Goal: Book appointment/travel/reservation

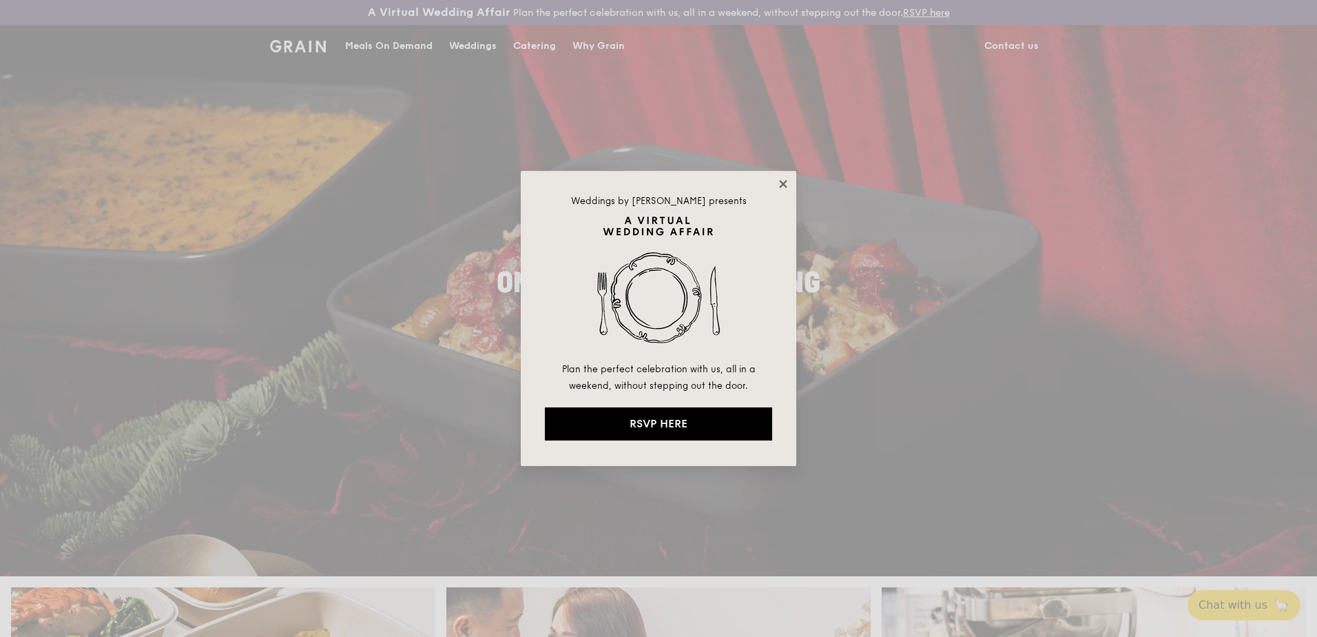
click at [781, 183] on icon at bounding box center [783, 184] width 12 height 12
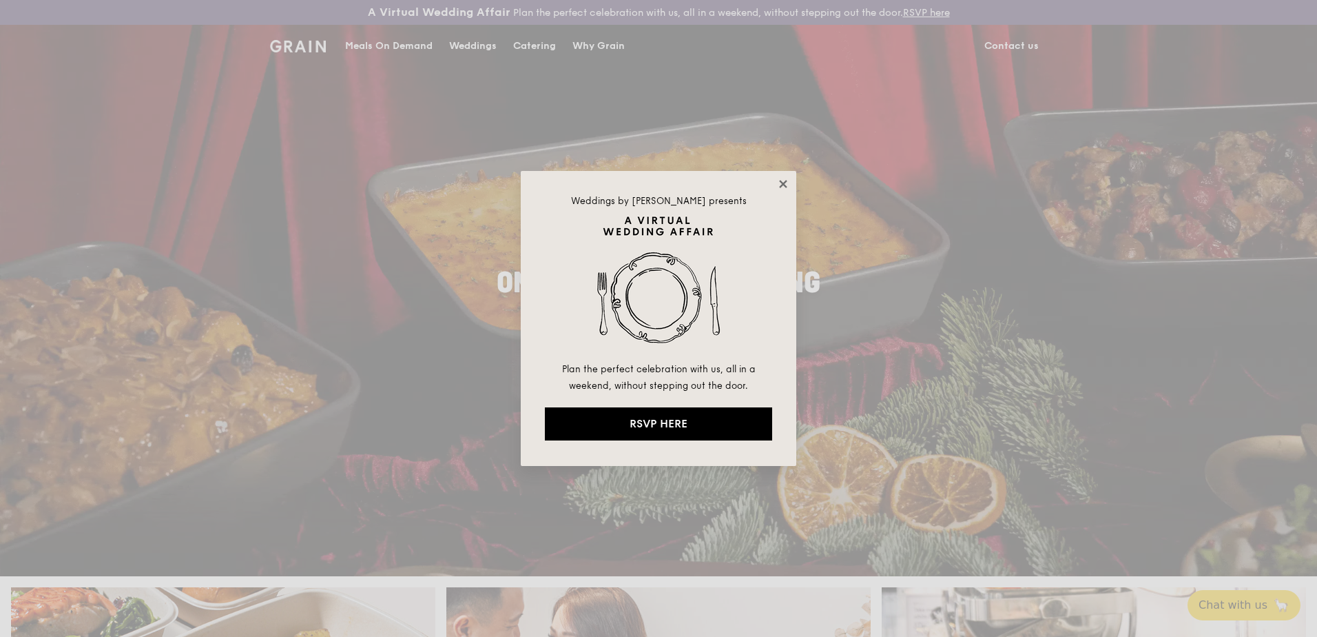
click at [781, 183] on icon at bounding box center [783, 184] width 12 height 12
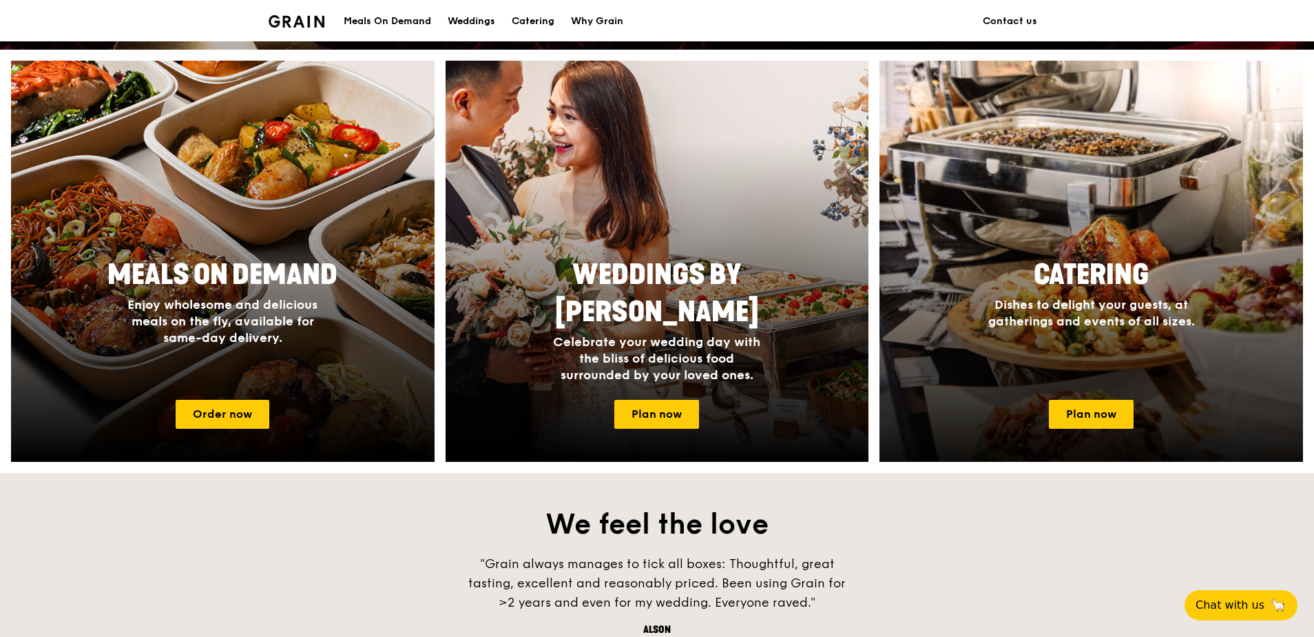
scroll to position [551, 0]
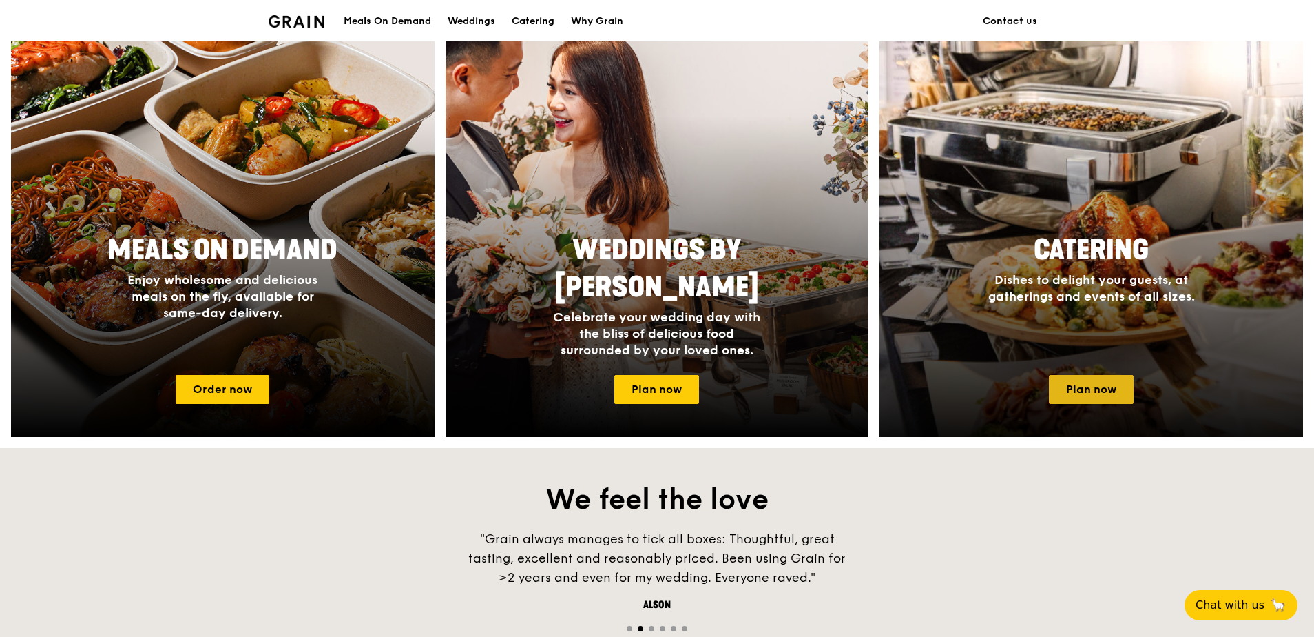
click at [1077, 386] on link "Plan now" at bounding box center [1091, 389] width 85 height 29
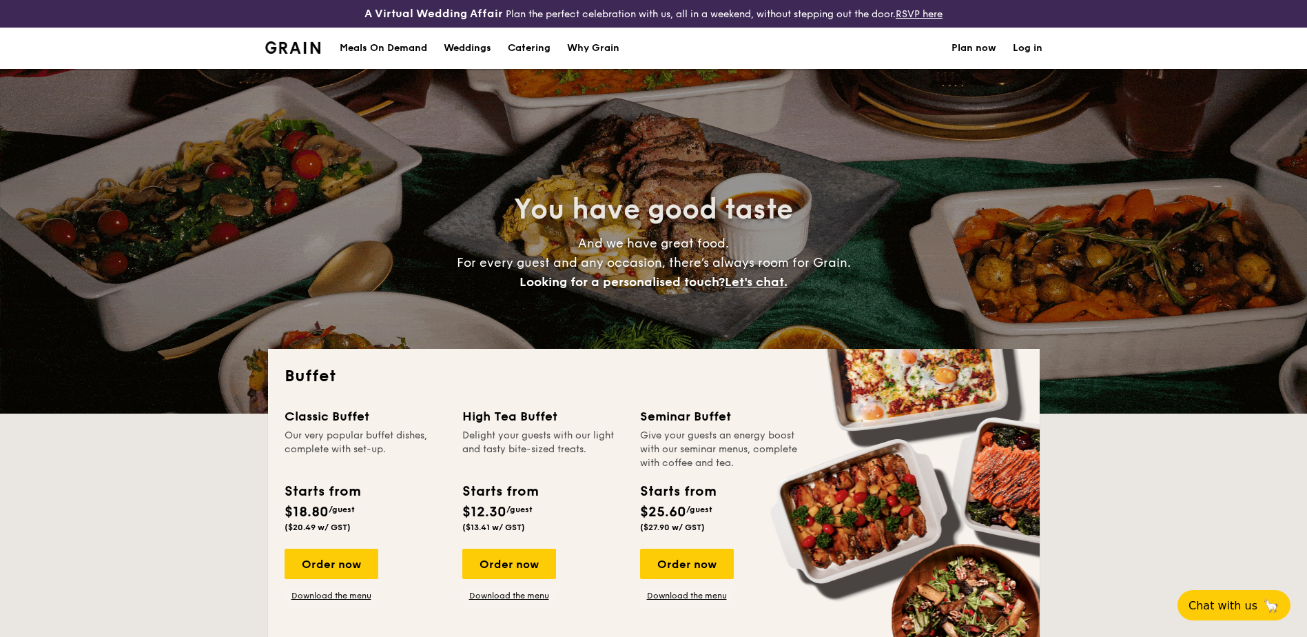
select select
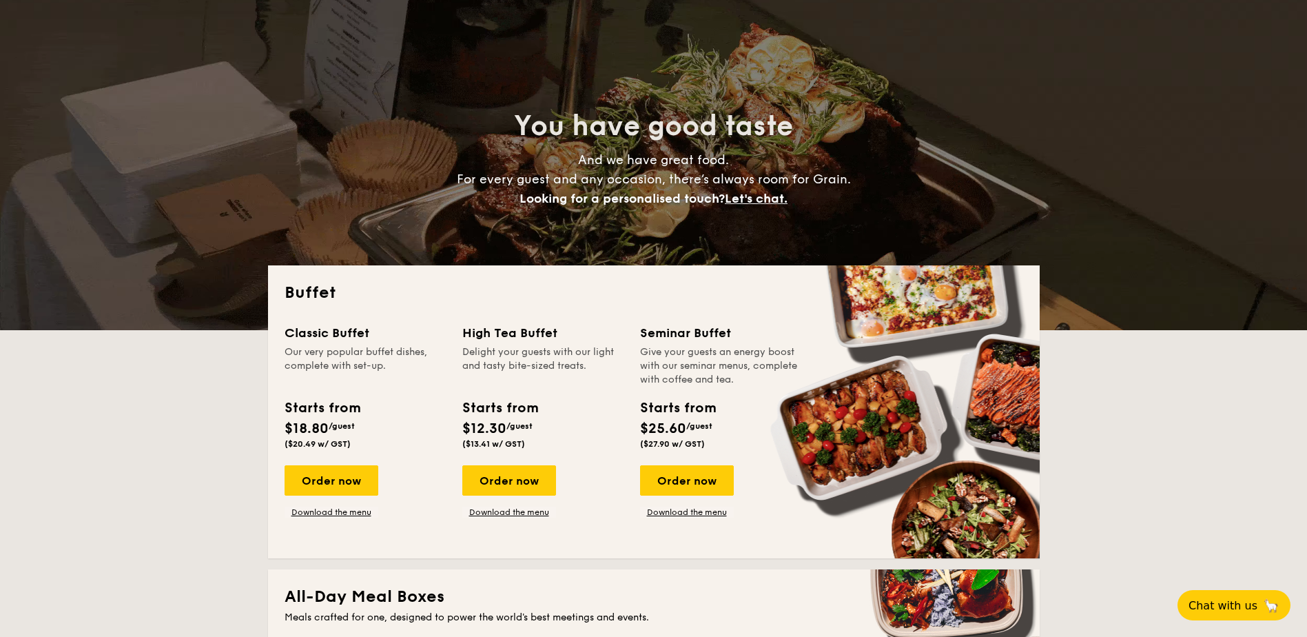
scroll to position [69, 0]
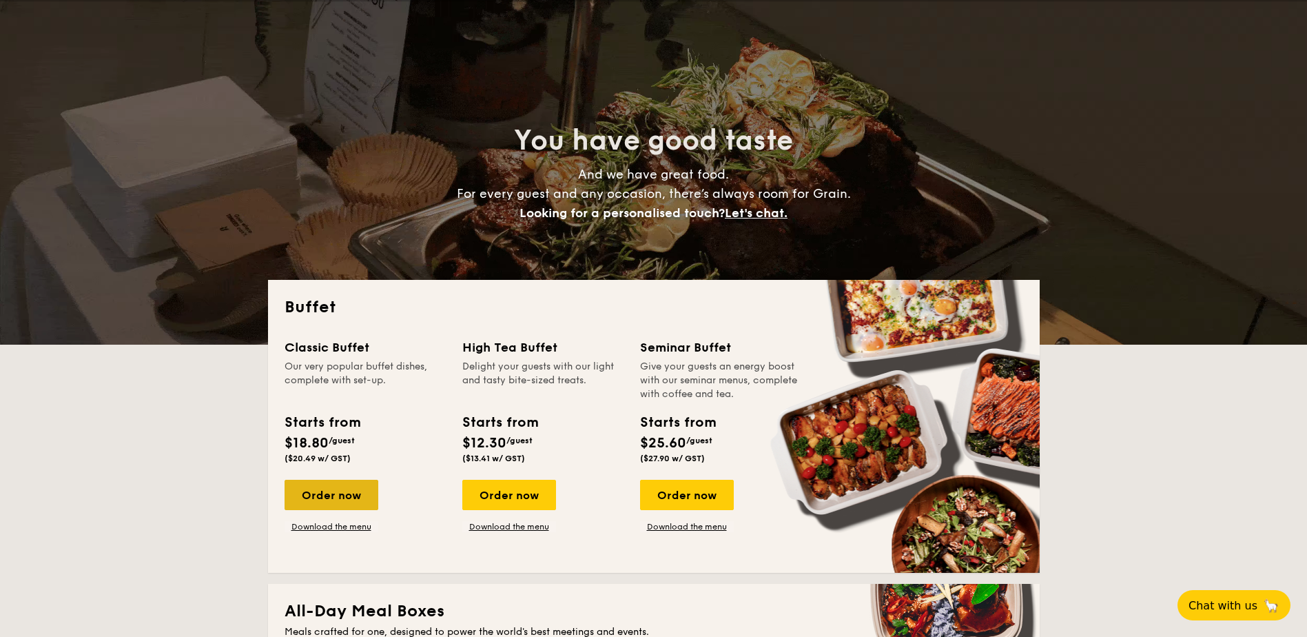
click at [306, 493] on div "Order now" at bounding box center [332, 494] width 94 height 30
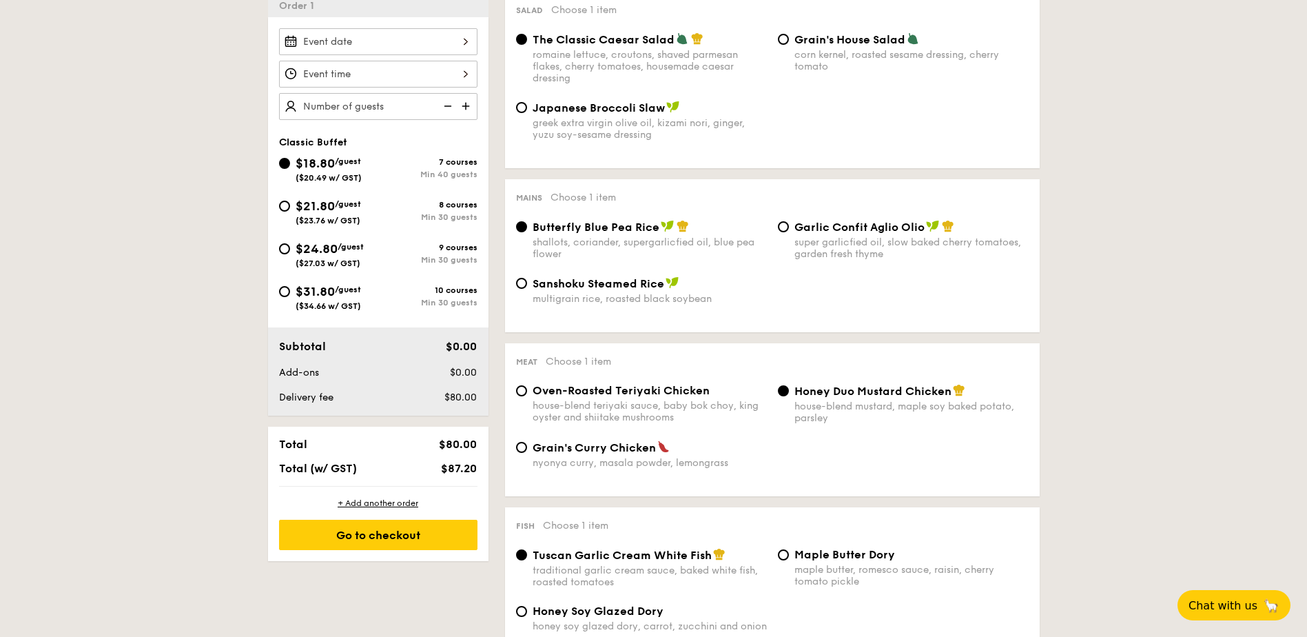
scroll to position [344, 0]
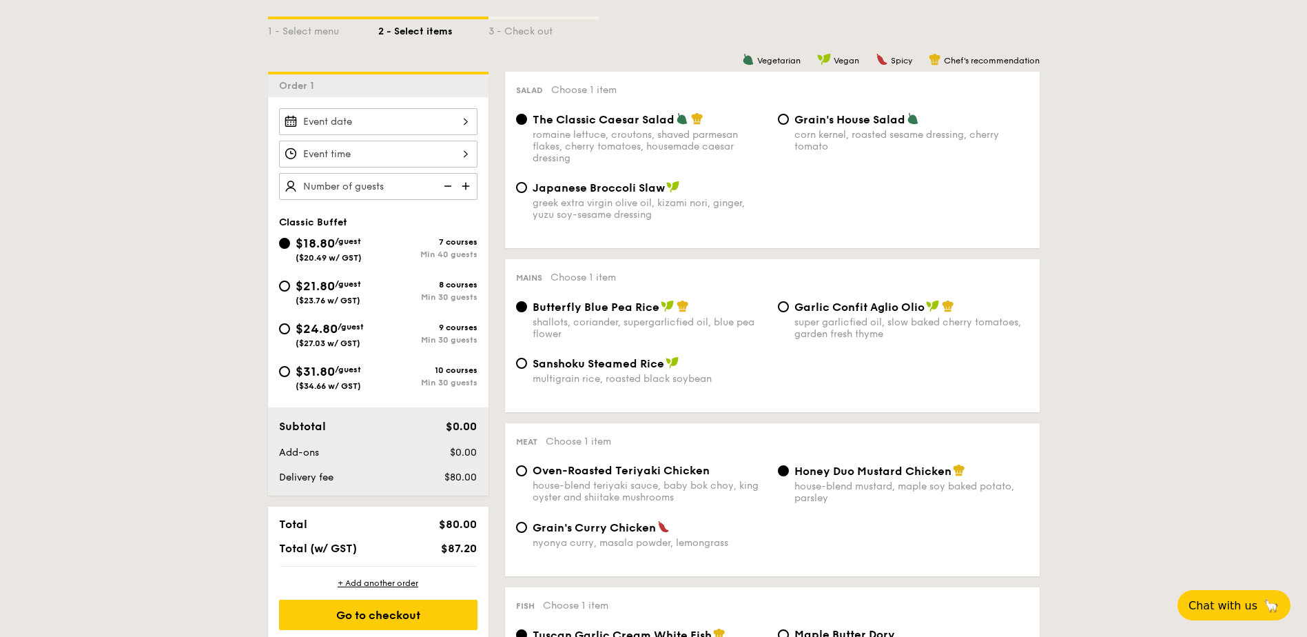
click at [807, 325] on div "super garlicfied oil, slow baked cherry tomatoes, garden fresh thyme" at bounding box center [911, 327] width 234 height 23
click at [789, 312] on input "Garlic Confit Aglio Olio super garlicfied oil, slow baked cherry tomatoes, gard…" at bounding box center [783, 306] width 11 height 11
radio input "true"
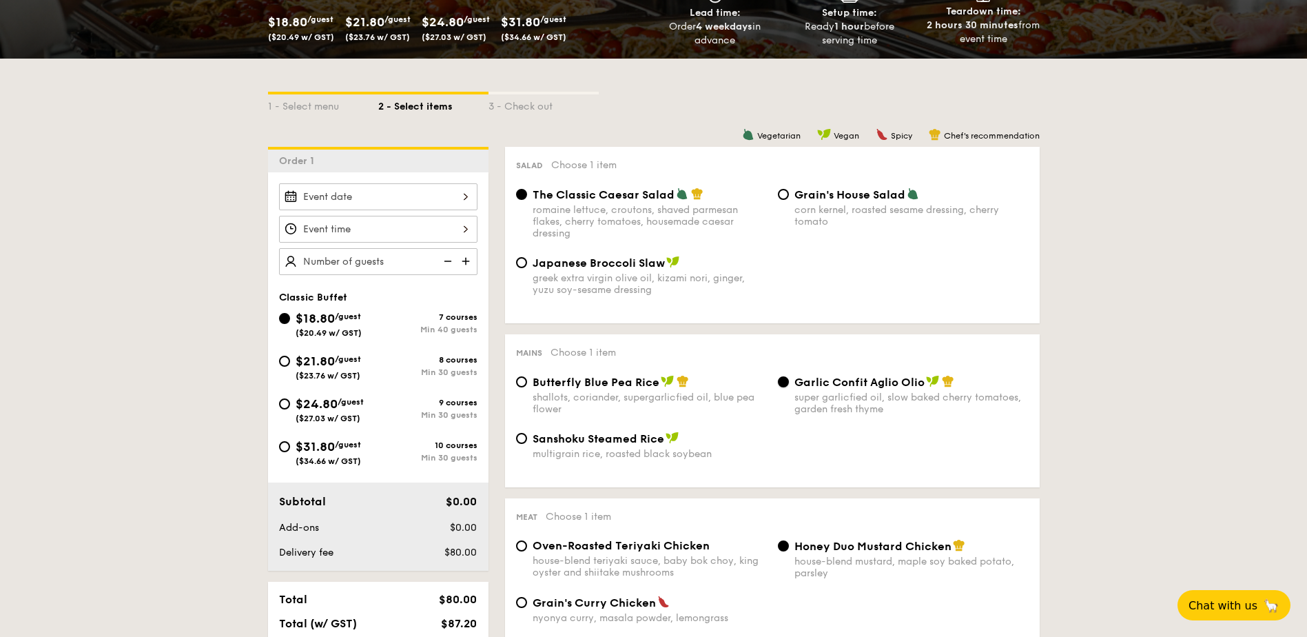
scroll to position [276, 0]
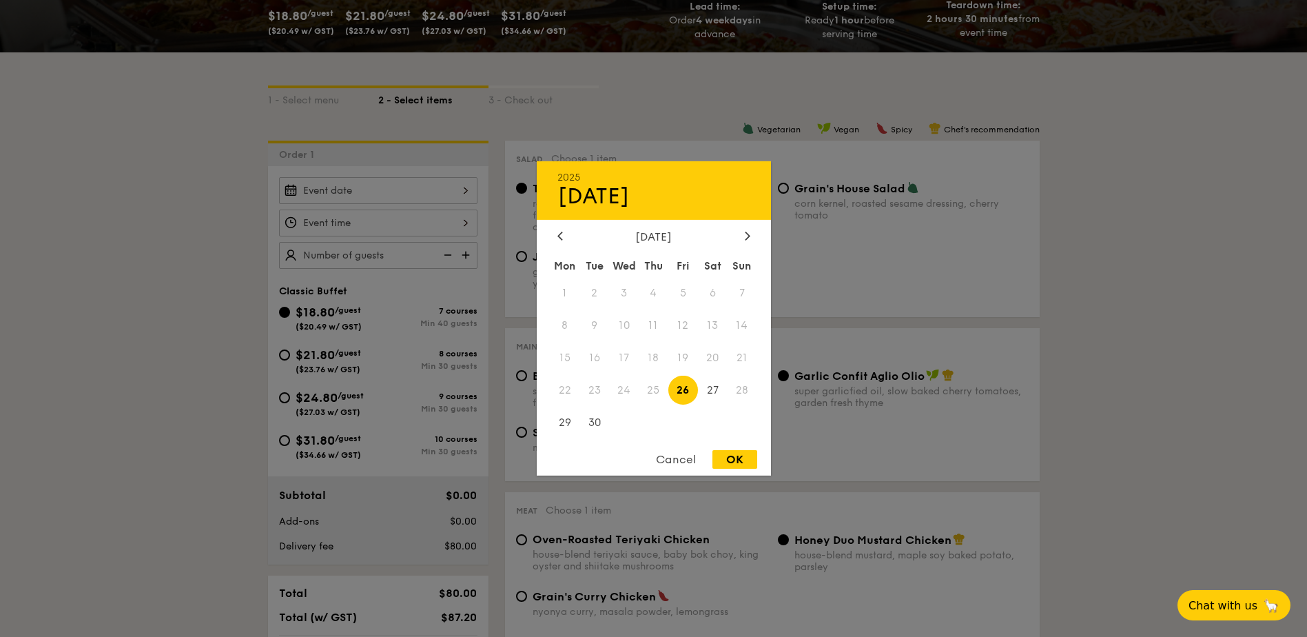
click at [444, 196] on div "2025 Sep [DATE] Tue Wed Thu Fri Sat Sun 1 2 3 4 5 6 7 8 9 10 11 12 13 14 15 16 …" at bounding box center [378, 190] width 198 height 27
click at [597, 418] on span "30" at bounding box center [594, 422] width 30 height 30
click at [725, 459] on div "OK" at bounding box center [734, 459] width 45 height 19
type input "[DATE]"
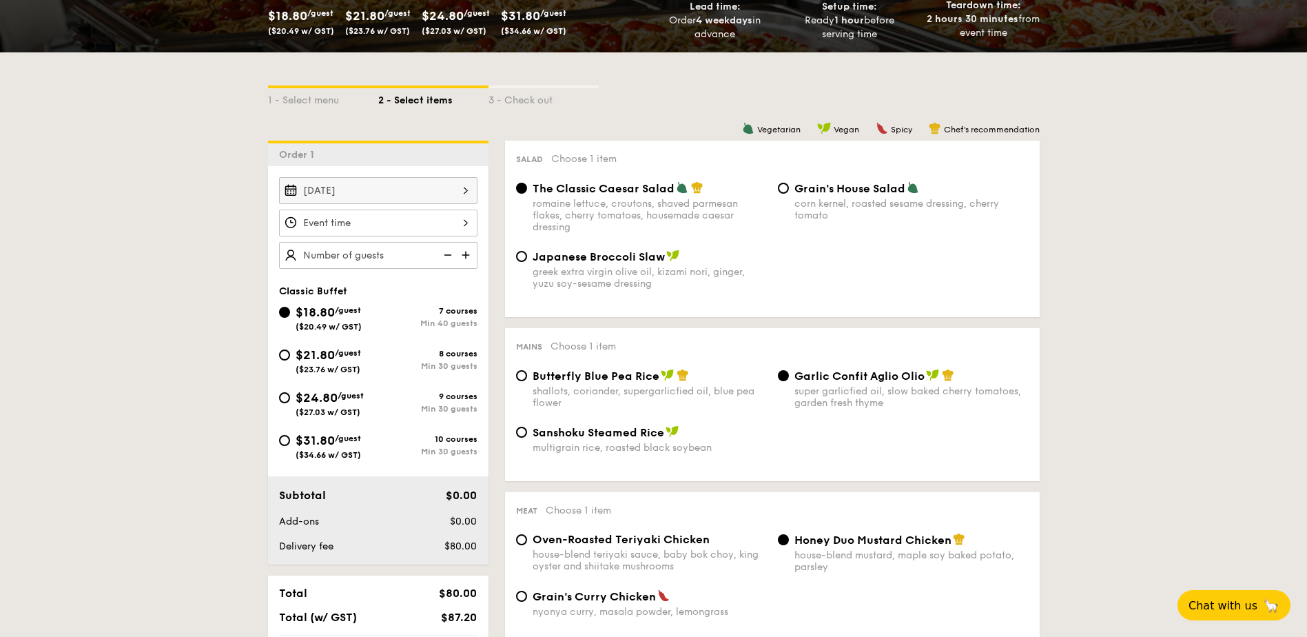
click at [393, 231] on div at bounding box center [378, 222] width 198 height 27
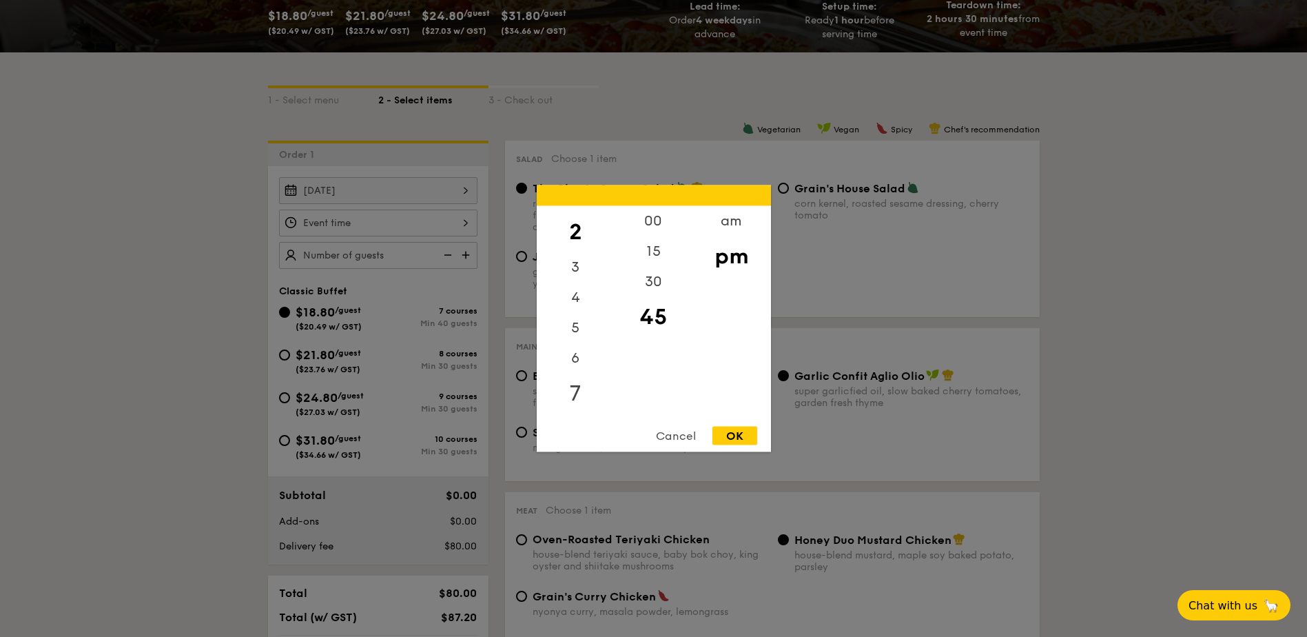
scroll to position [134, 0]
click at [570, 315] on div "7" at bounding box center [576, 313] width 78 height 40
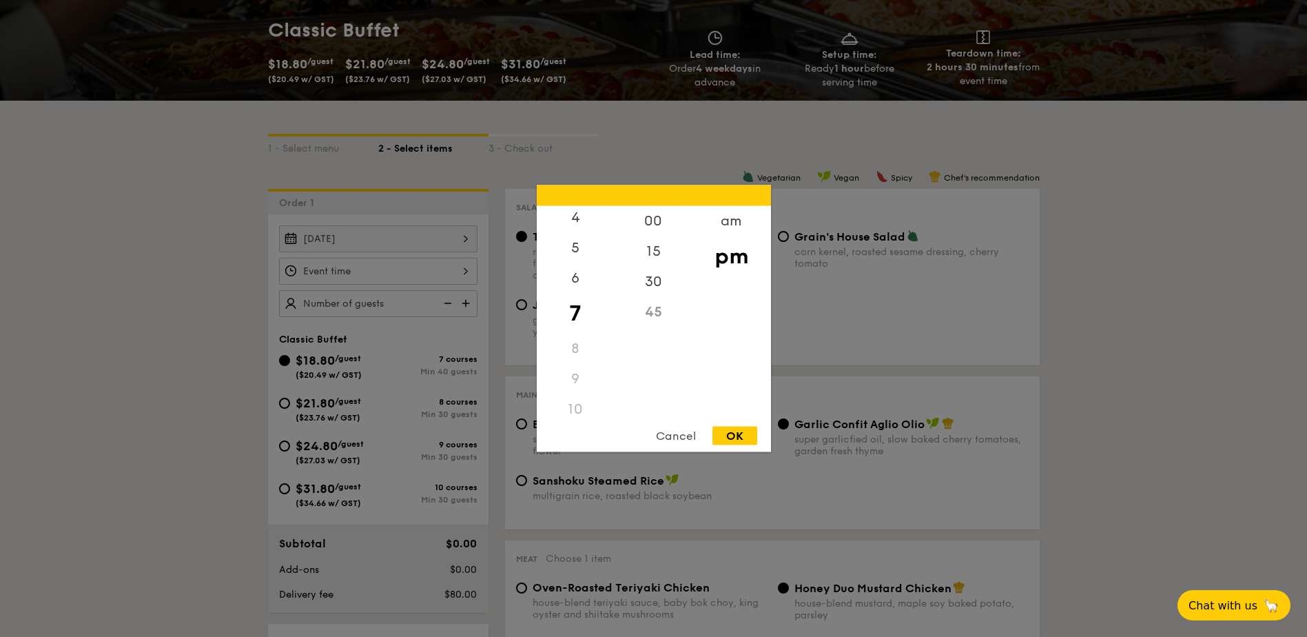
scroll to position [207, 0]
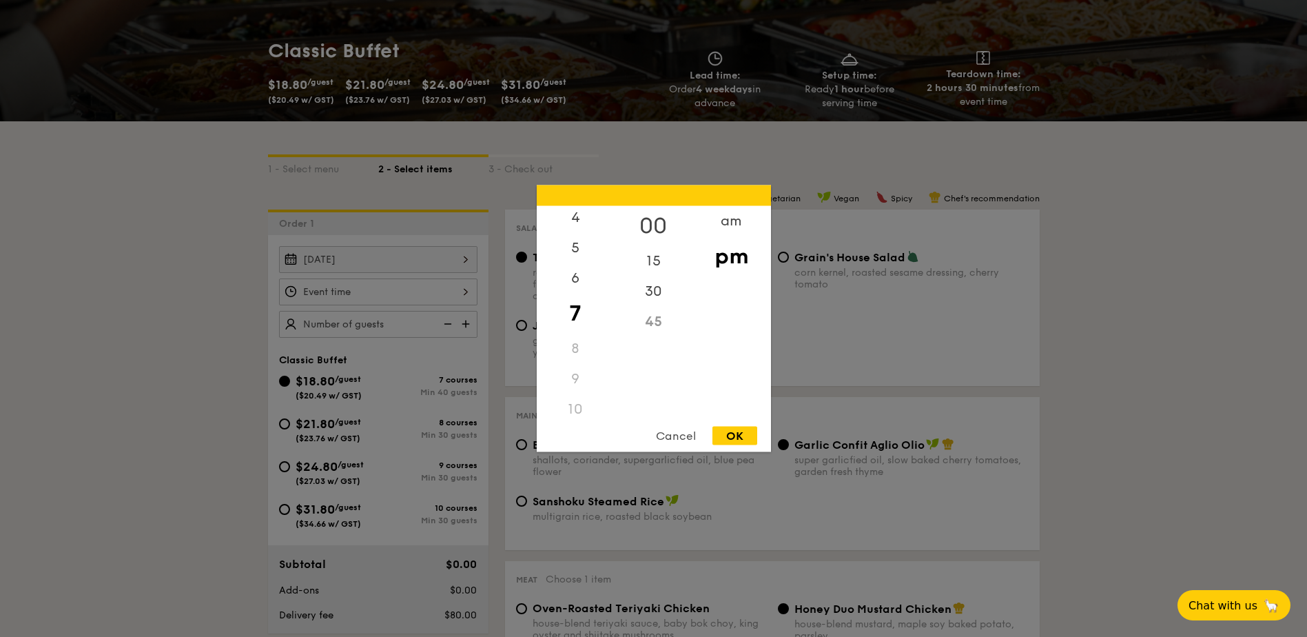
click at [647, 223] on div "00" at bounding box center [654, 226] width 78 height 40
click at [743, 436] on div "OK" at bounding box center [734, 435] width 45 height 19
type input "7:00PM"
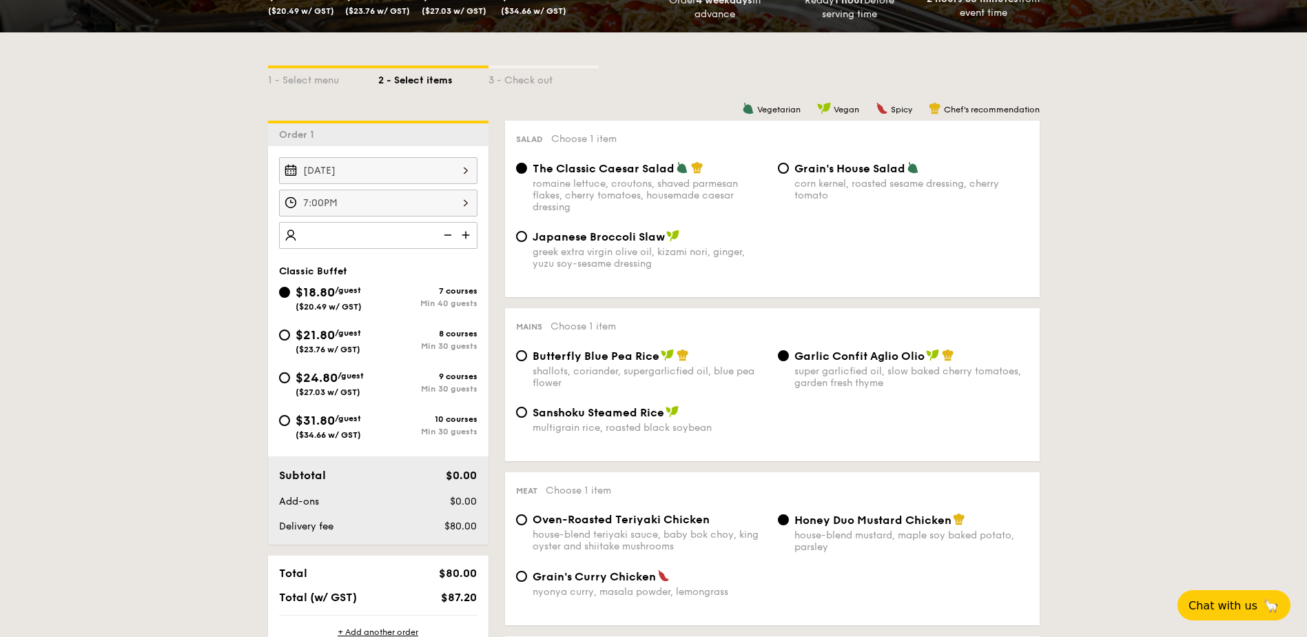
scroll to position [344, 0]
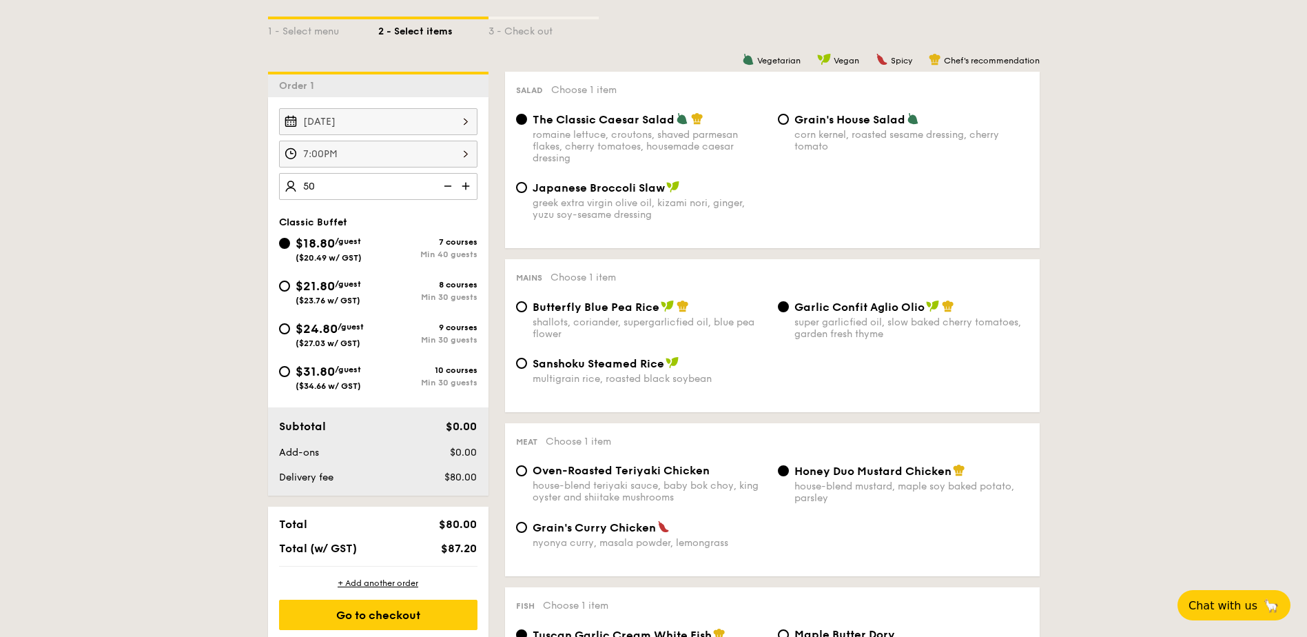
type input "50 guests"
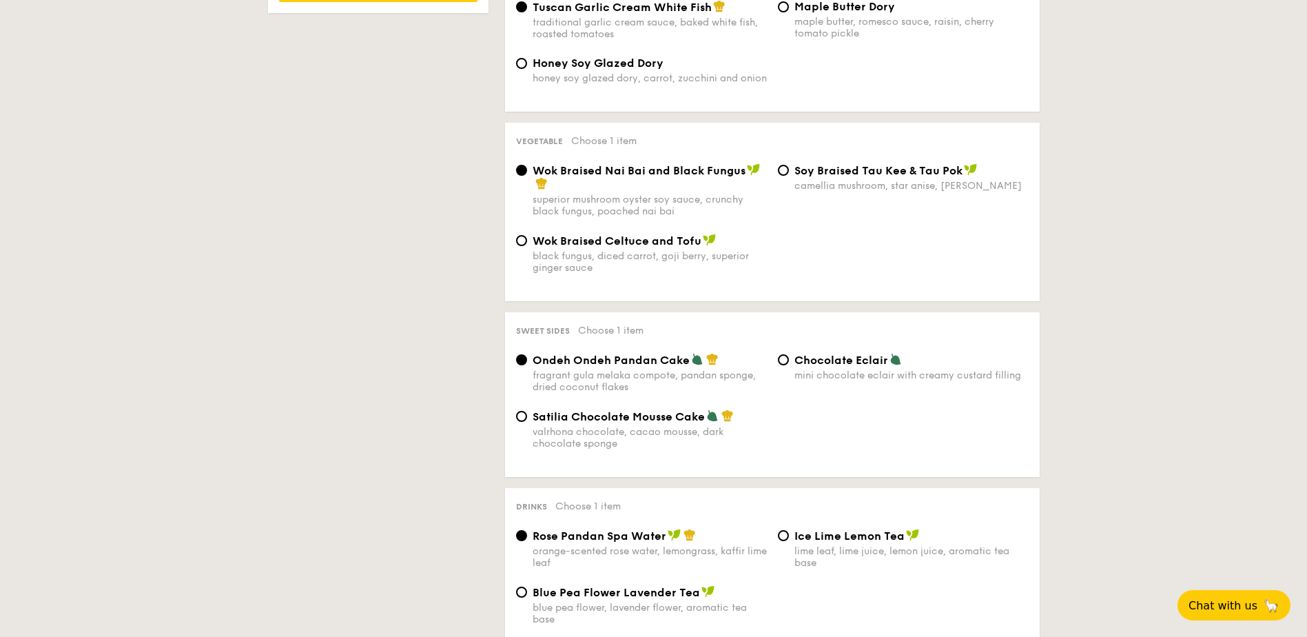
scroll to position [1102, 0]
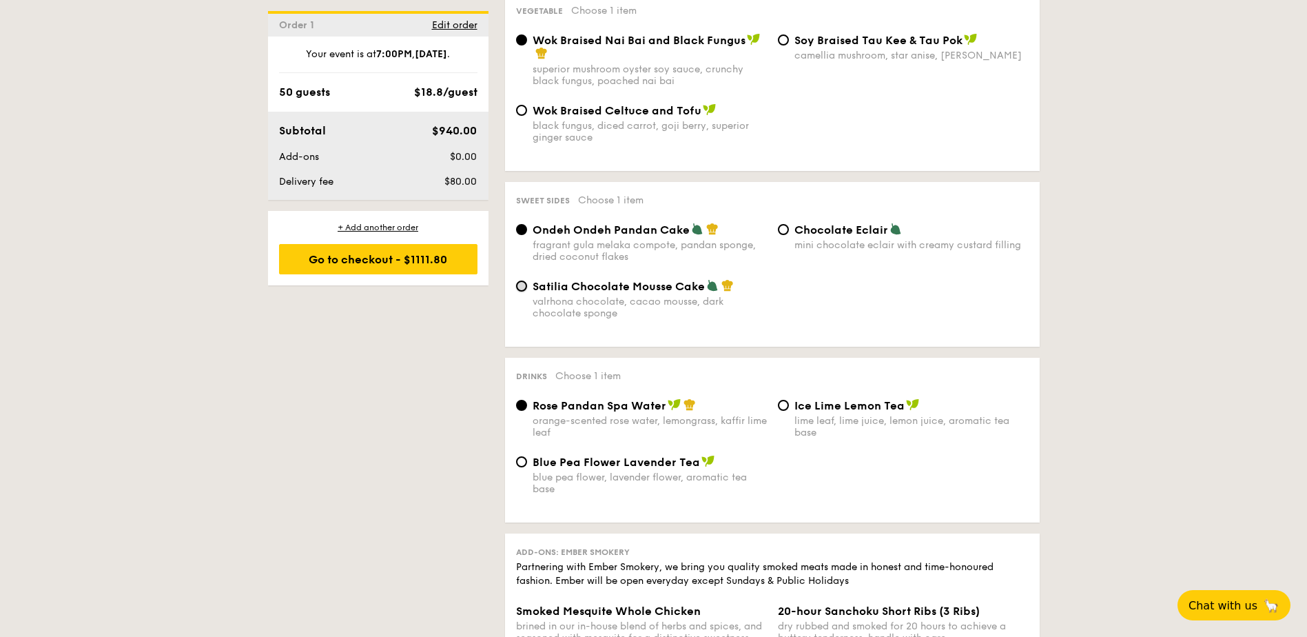
click at [517, 284] on input "Satilia Chocolate Mousse Cake valrhona chocolate, cacao mousse, dark chocolate …" at bounding box center [521, 285] width 11 height 11
radio input "true"
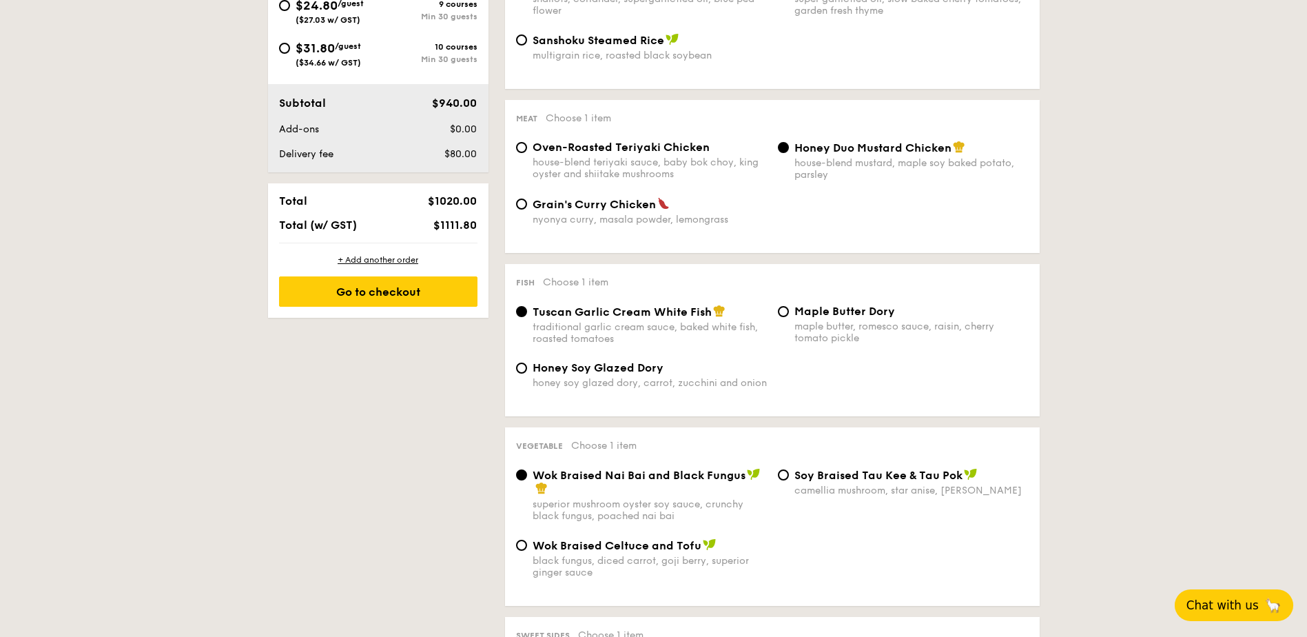
scroll to position [827, 0]
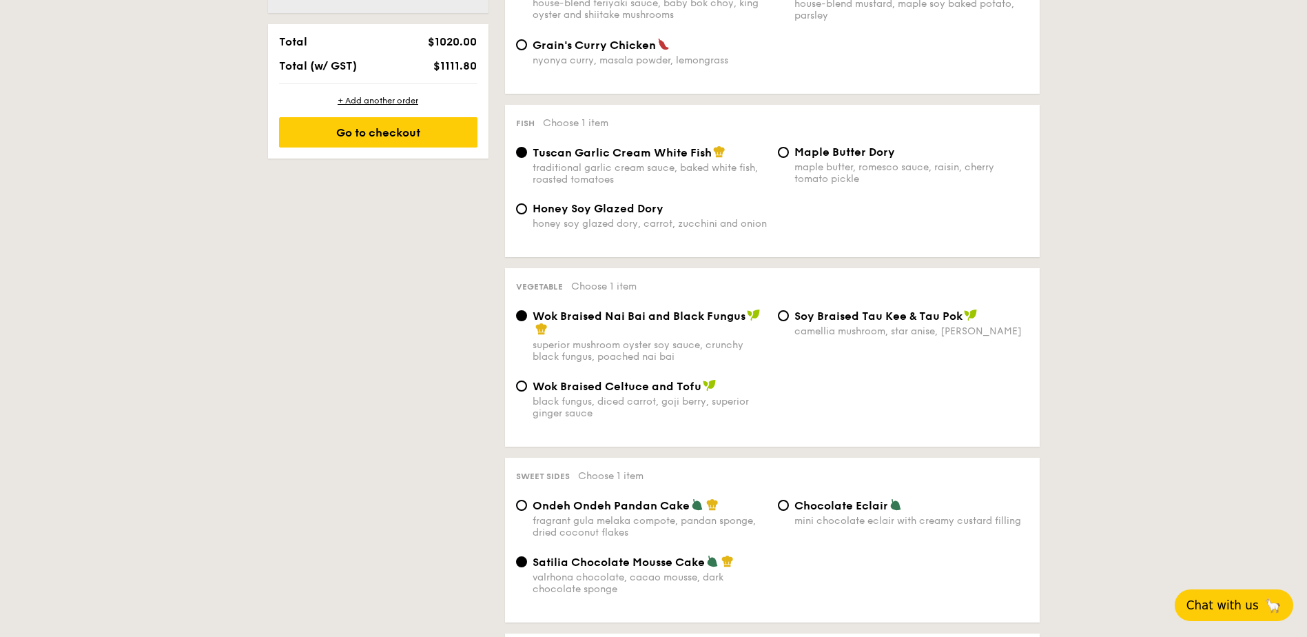
click at [1228, 601] on span "Chat with us" at bounding box center [1222, 605] width 72 height 14
